Goal: Information Seeking & Learning: Learn about a topic

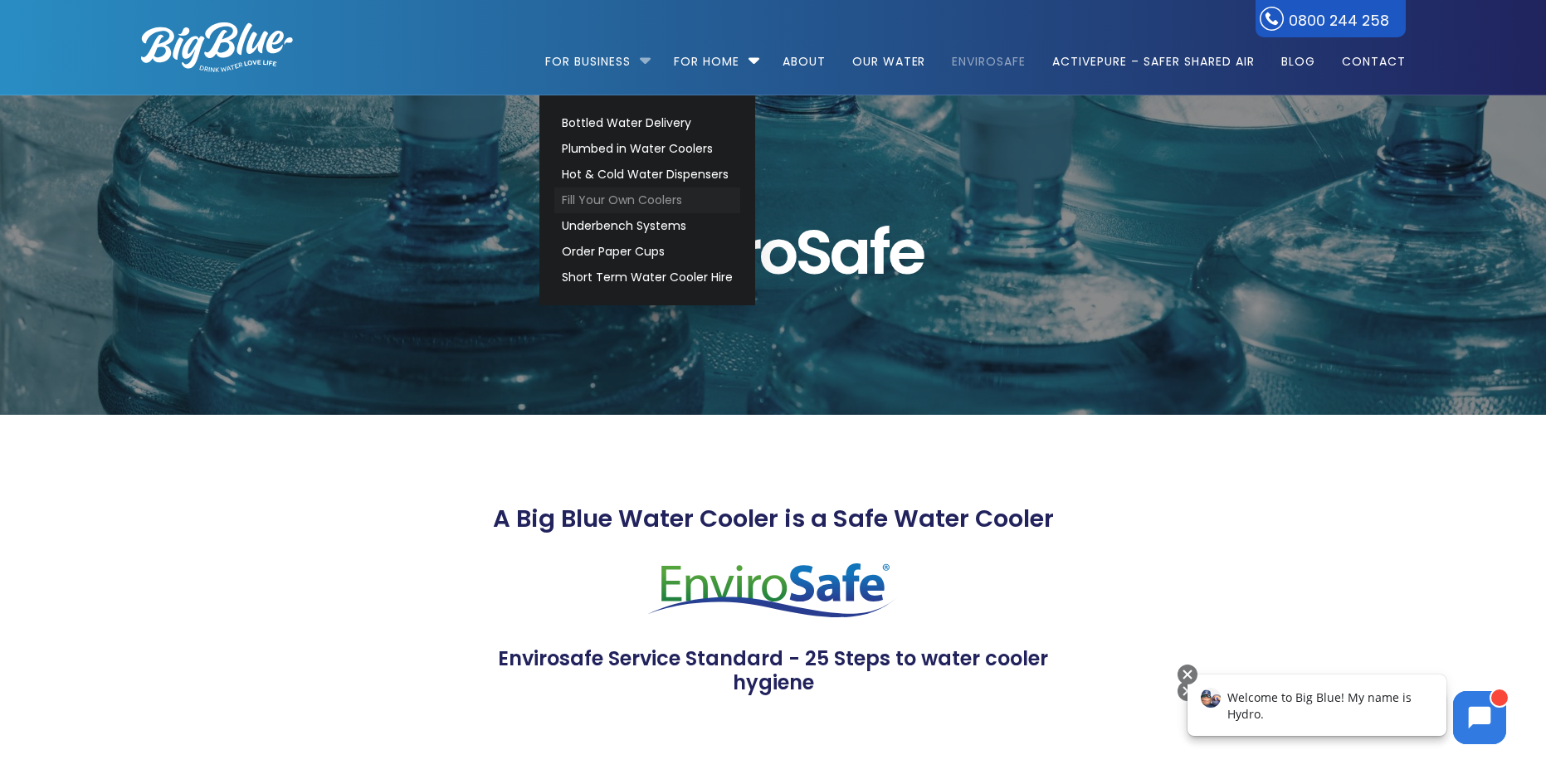
click at [636, 201] on link "Fill Your Own Coolers" at bounding box center [647, 200] width 186 height 25
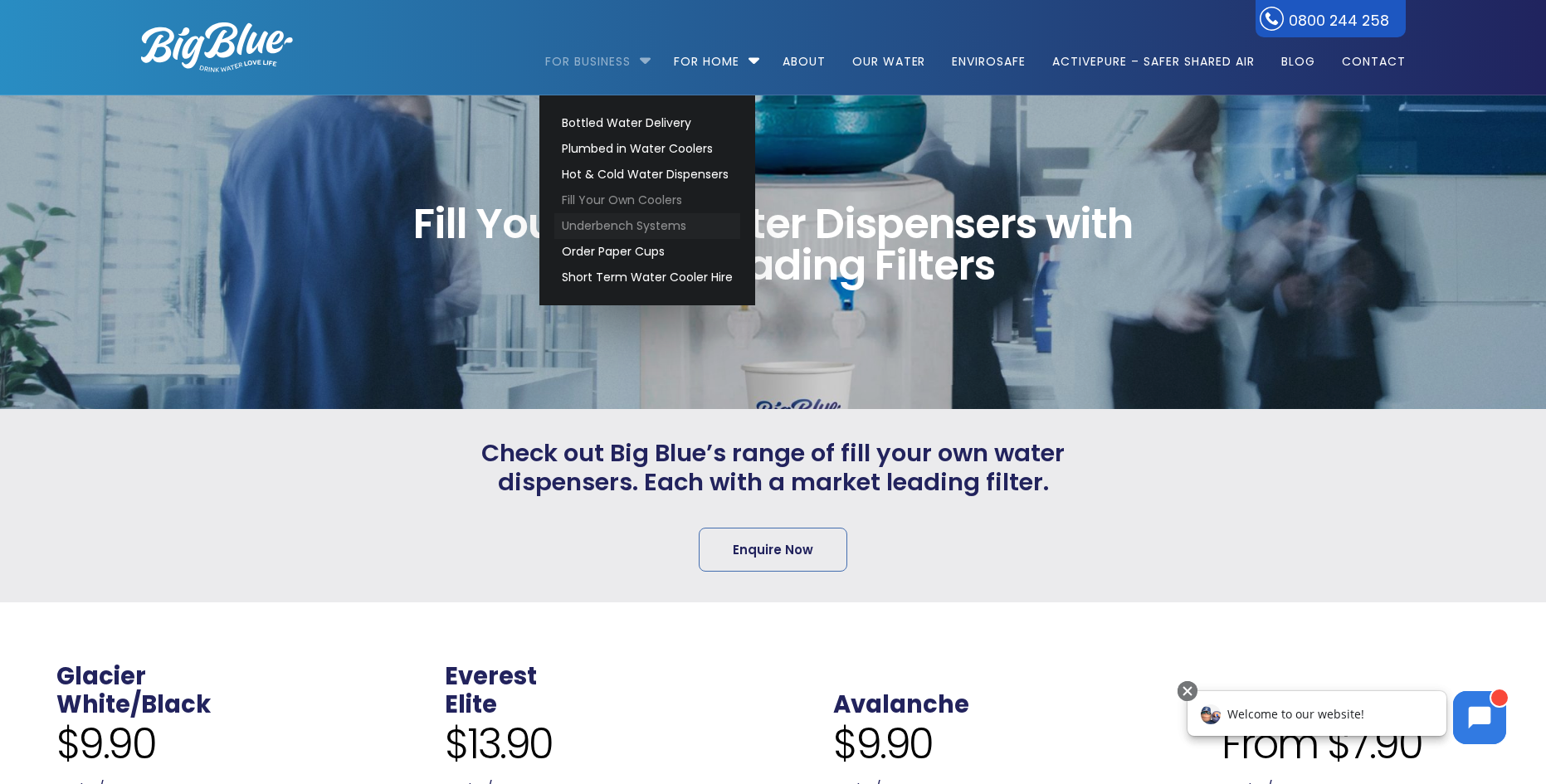
click at [638, 229] on link "Underbench Systems" at bounding box center [647, 225] width 186 height 25
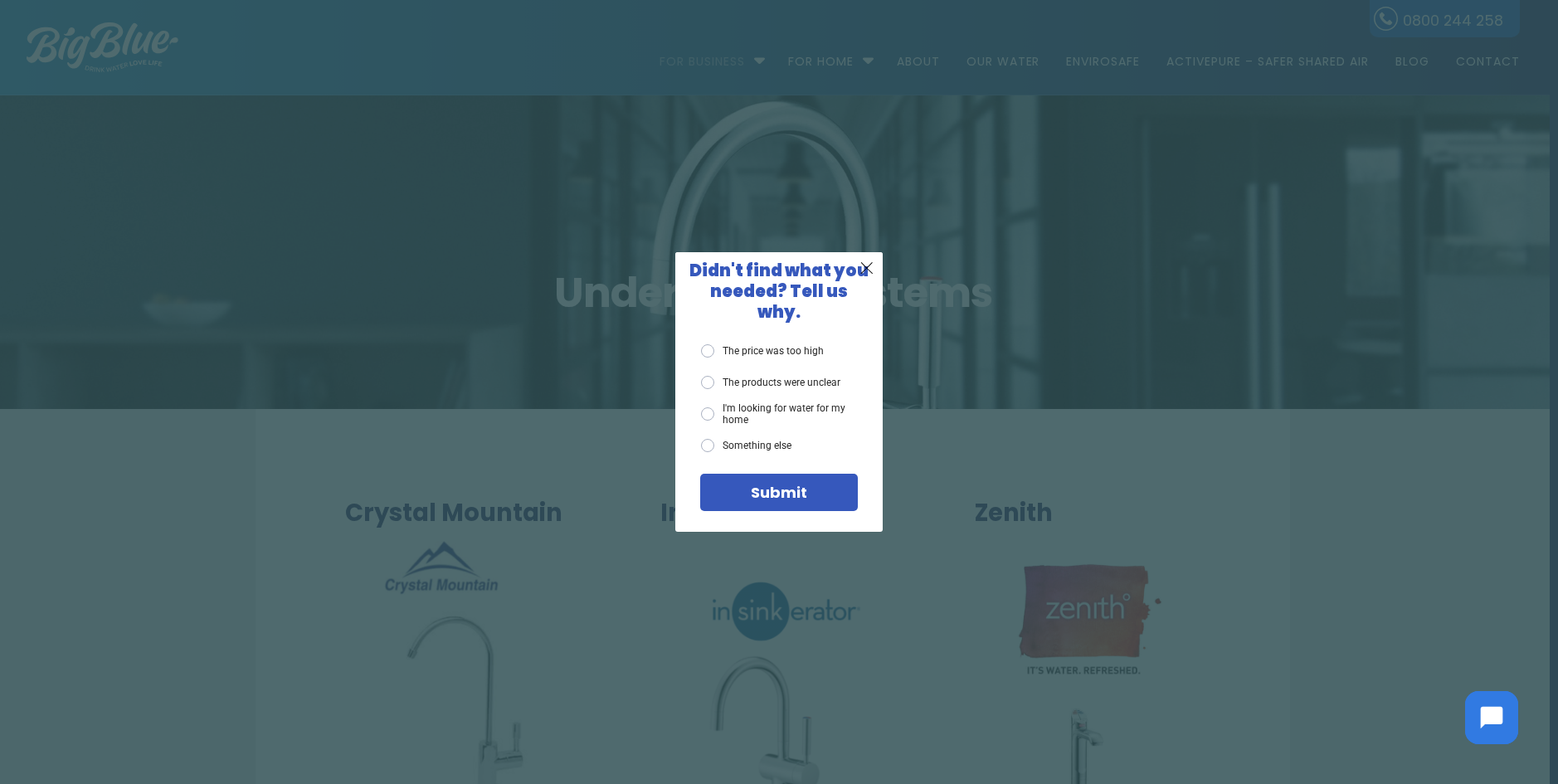
click at [976, 458] on div "X Didn't find what you needed? Tell us why. The price was too high The products…" at bounding box center [779, 392] width 1558 height 784
click at [864, 278] on span "X" at bounding box center [867, 267] width 15 height 21
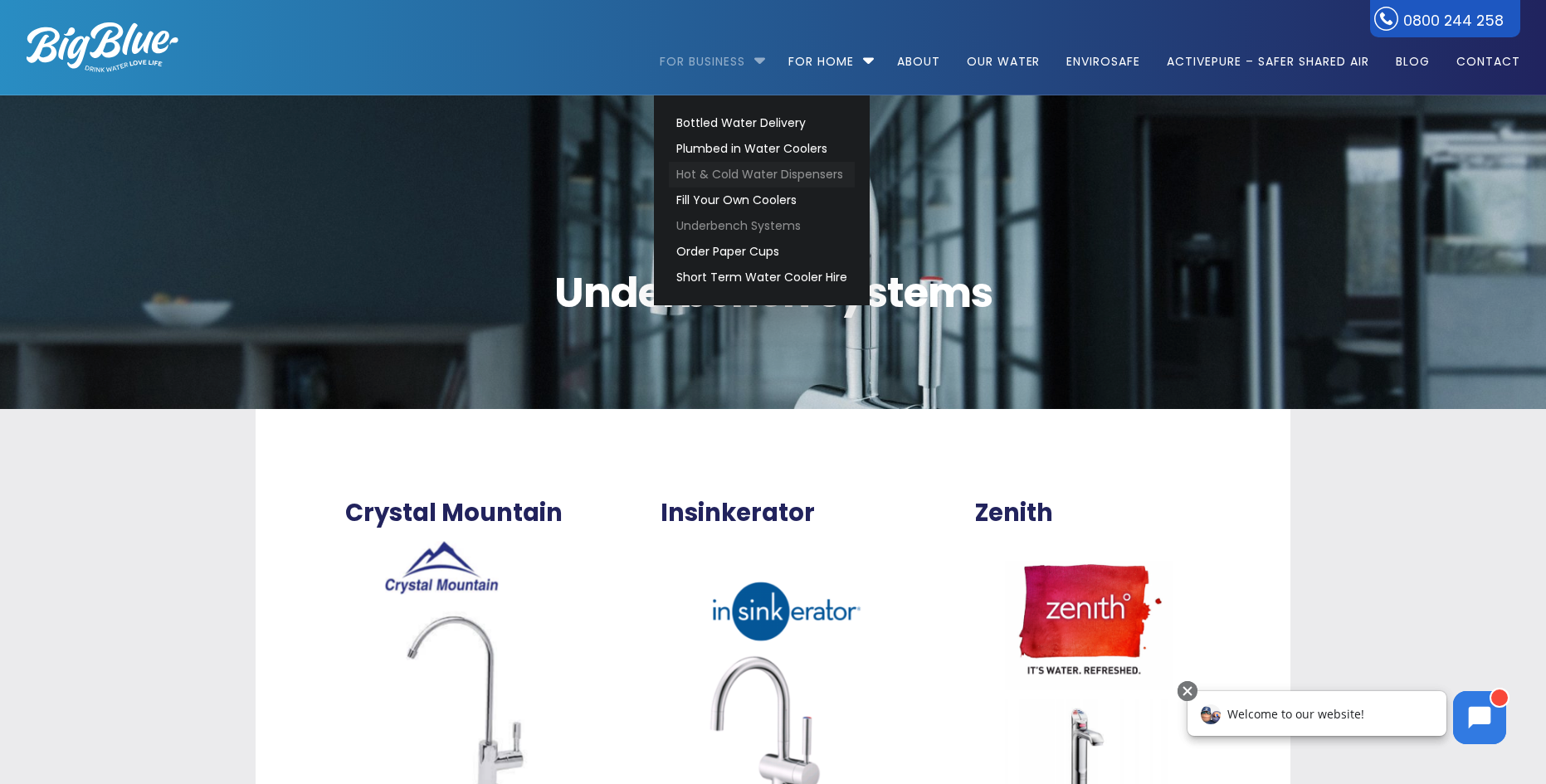
click at [716, 169] on link "Hot & Cold Water Dispensers" at bounding box center [762, 173] width 186 height 25
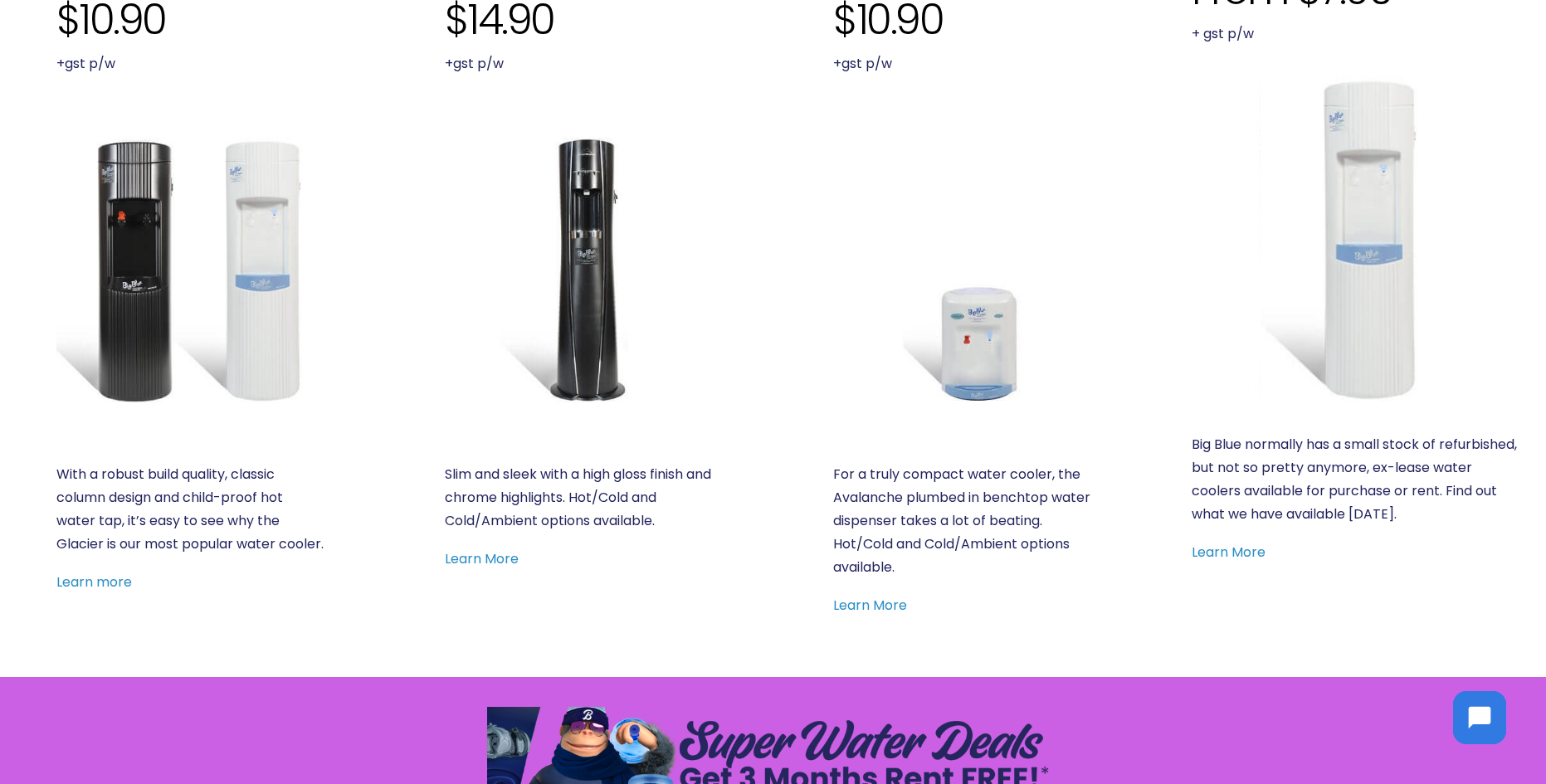
scroll to position [332, 0]
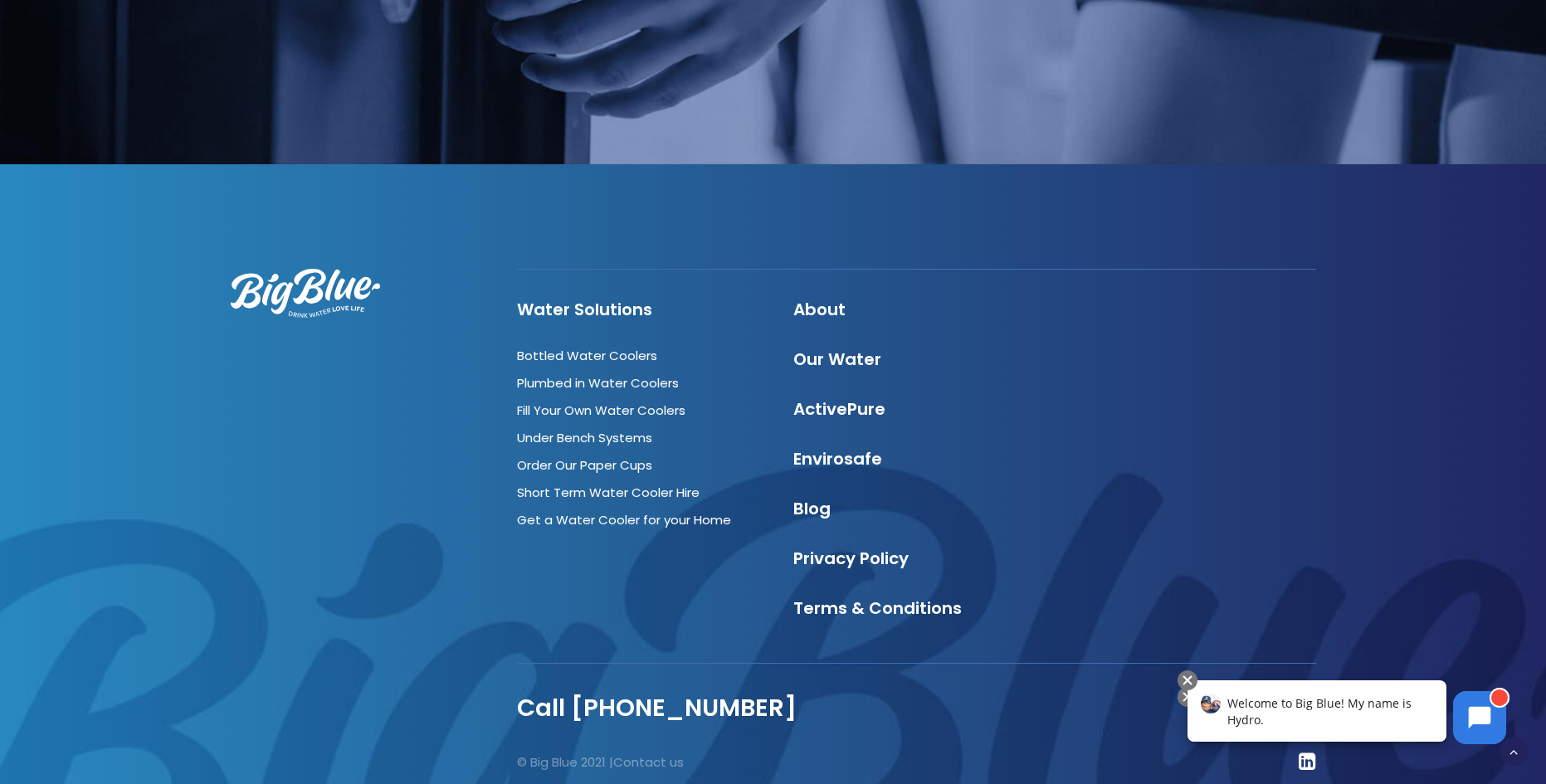
scroll to position [1788, 0]
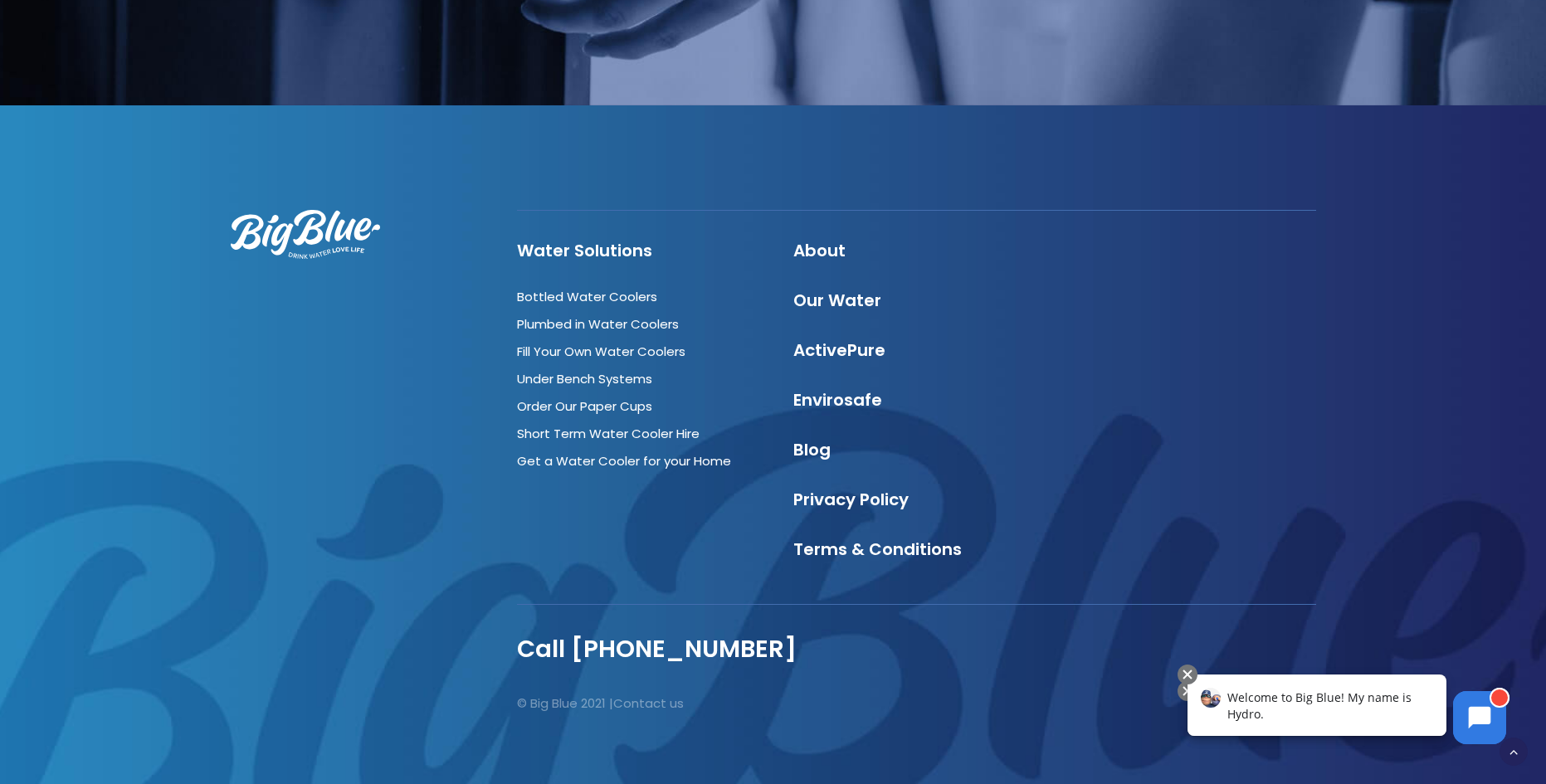
click at [0, 158] on div at bounding box center [772, 456] width 1553 height 701
click at [0, 163] on div at bounding box center [772, 456] width 1553 height 701
click at [4, 197] on div at bounding box center [772, 456] width 1553 height 701
click at [1, 206] on div at bounding box center [772, 456] width 1553 height 701
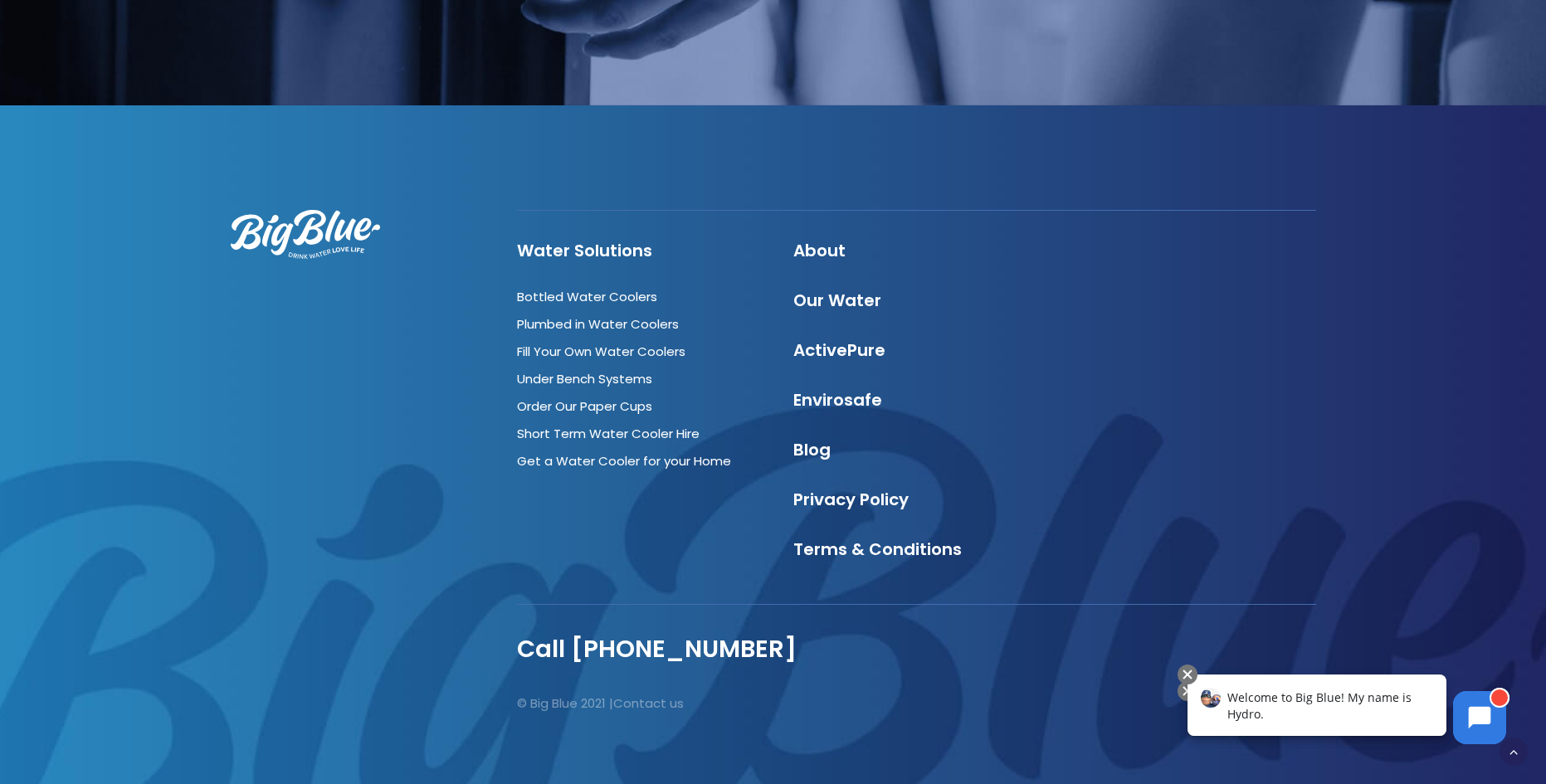
click at [1, 206] on div at bounding box center [772, 456] width 1553 height 701
click at [2, 208] on div at bounding box center [772, 456] width 1553 height 701
click at [3, 211] on div at bounding box center [772, 456] width 1553 height 701
